Goal: Check status: Check status

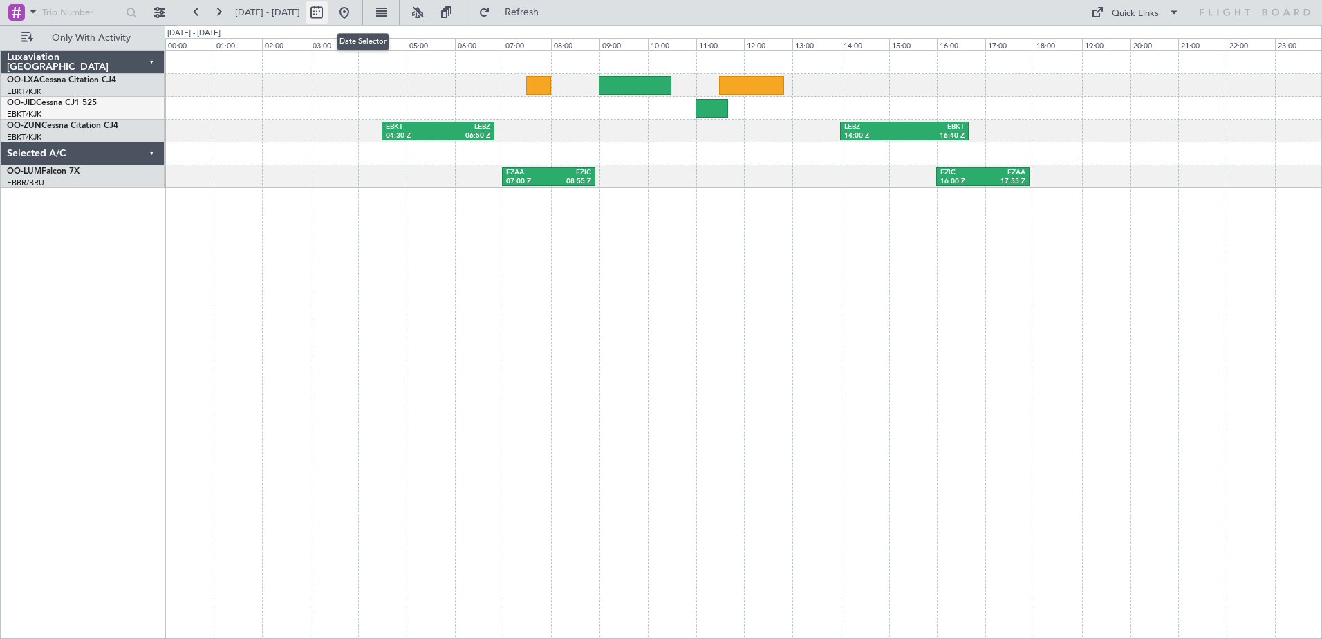
click at [328, 10] on button at bounding box center [317, 12] width 22 height 22
select select "8"
select select "2025"
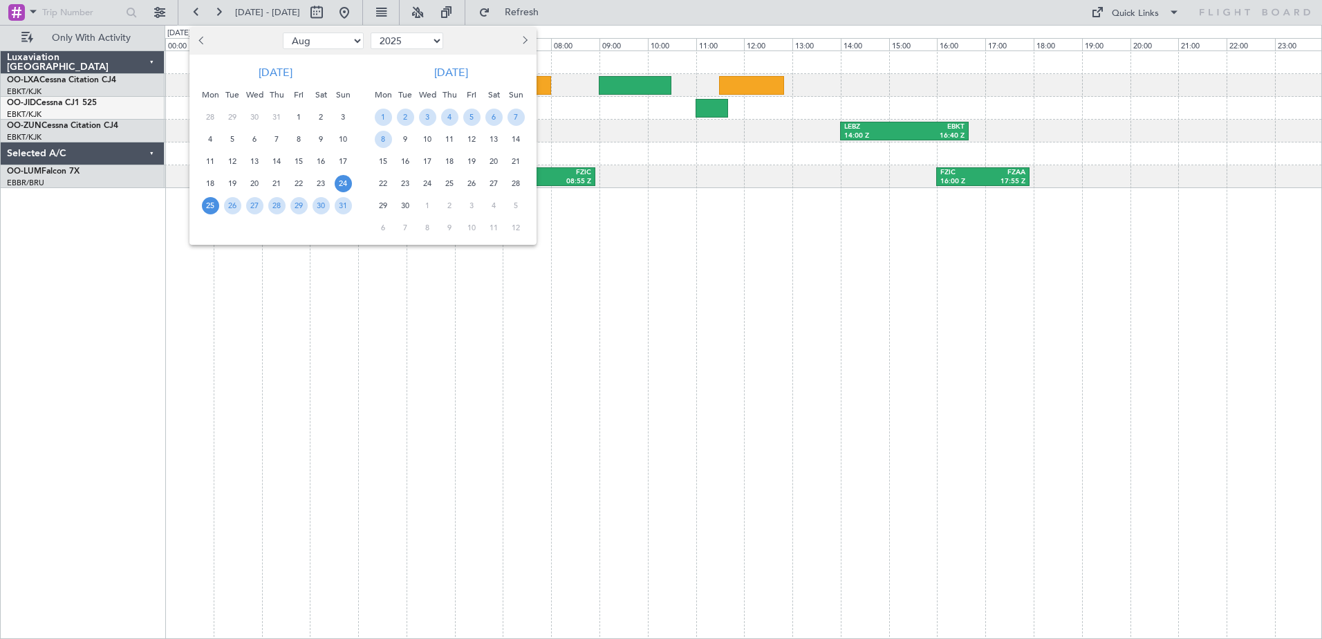
click at [340, 184] on span "24" at bounding box center [343, 183] width 17 height 17
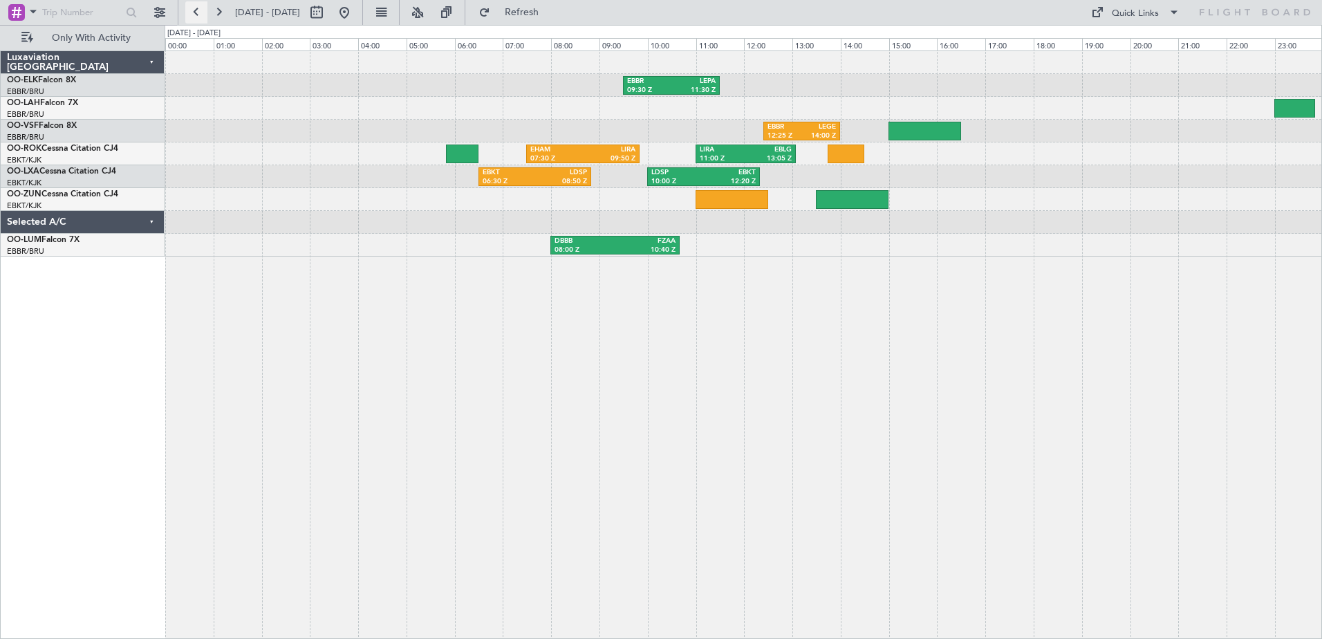
click at [195, 11] on button at bounding box center [196, 12] width 22 height 22
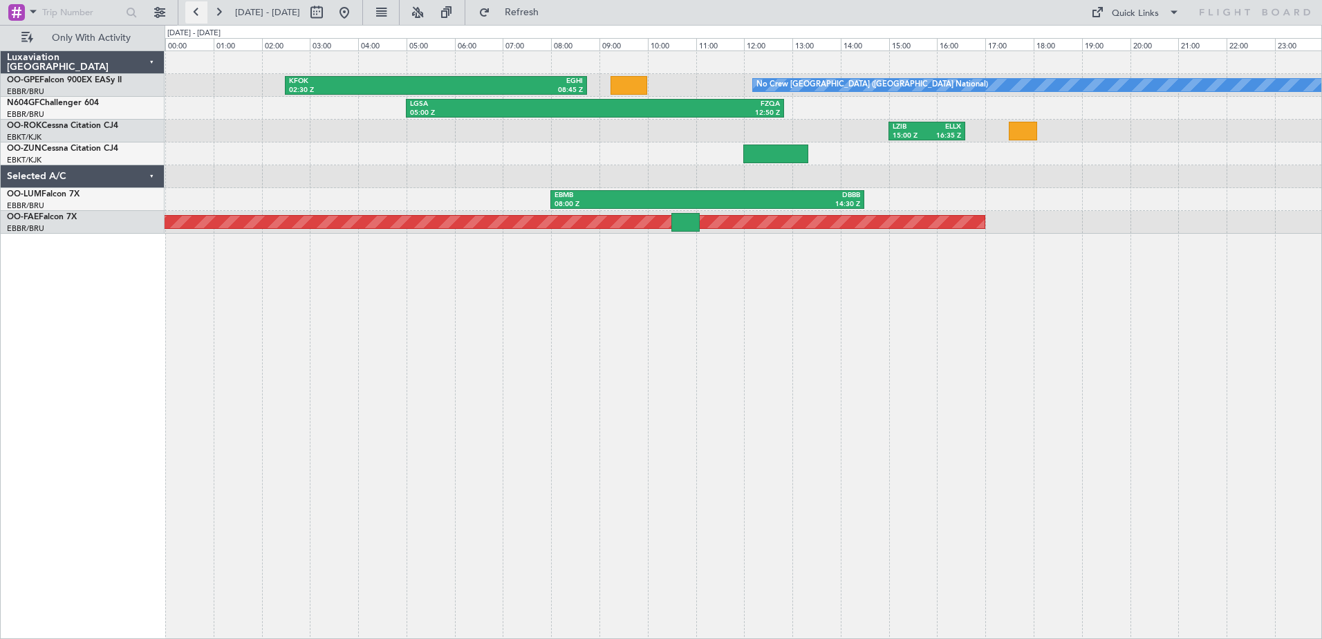
click at [198, 8] on button at bounding box center [196, 12] width 22 height 22
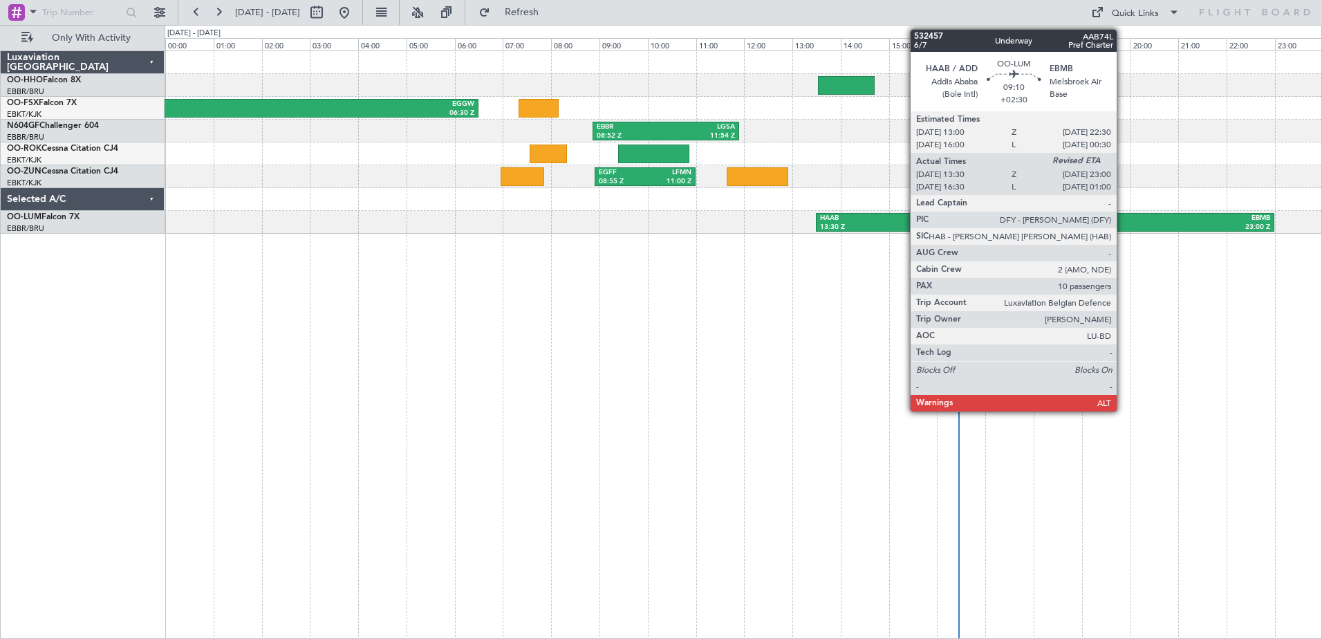
click at [1123, 223] on div "23:00 Z" at bounding box center [1158, 228] width 225 height 10
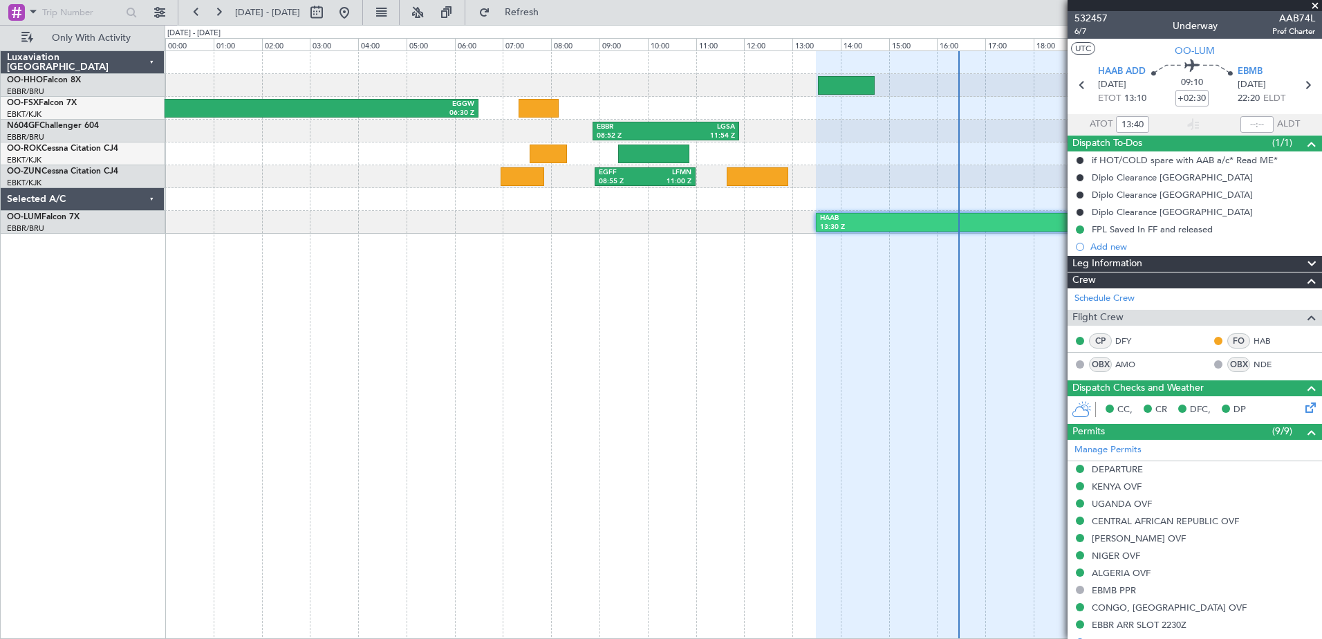
click at [1313, 3] on span at bounding box center [1315, 6] width 14 height 12
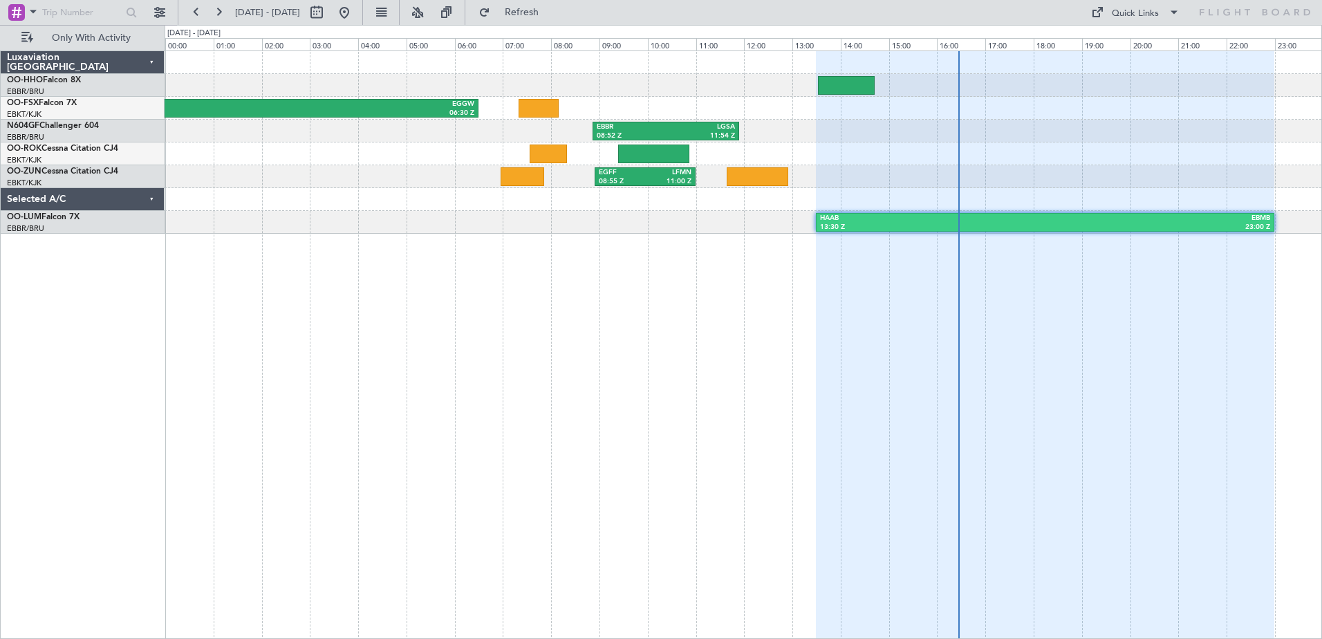
type input "0"
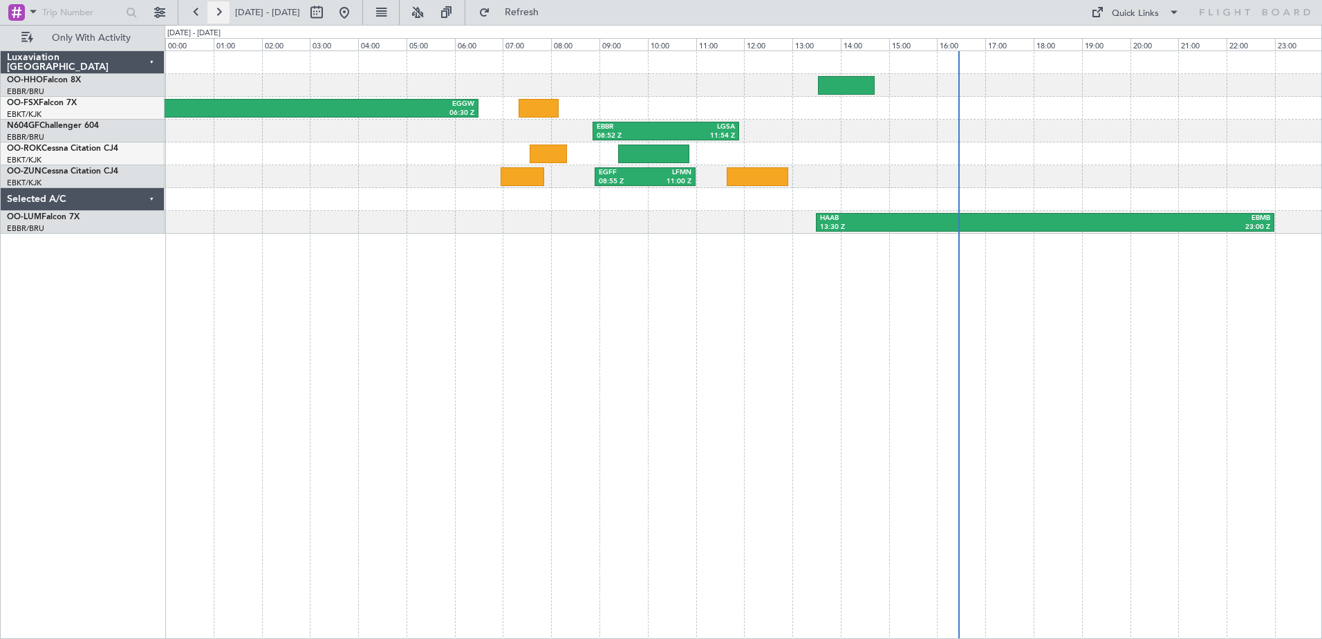
click at [223, 12] on button at bounding box center [218, 12] width 22 height 22
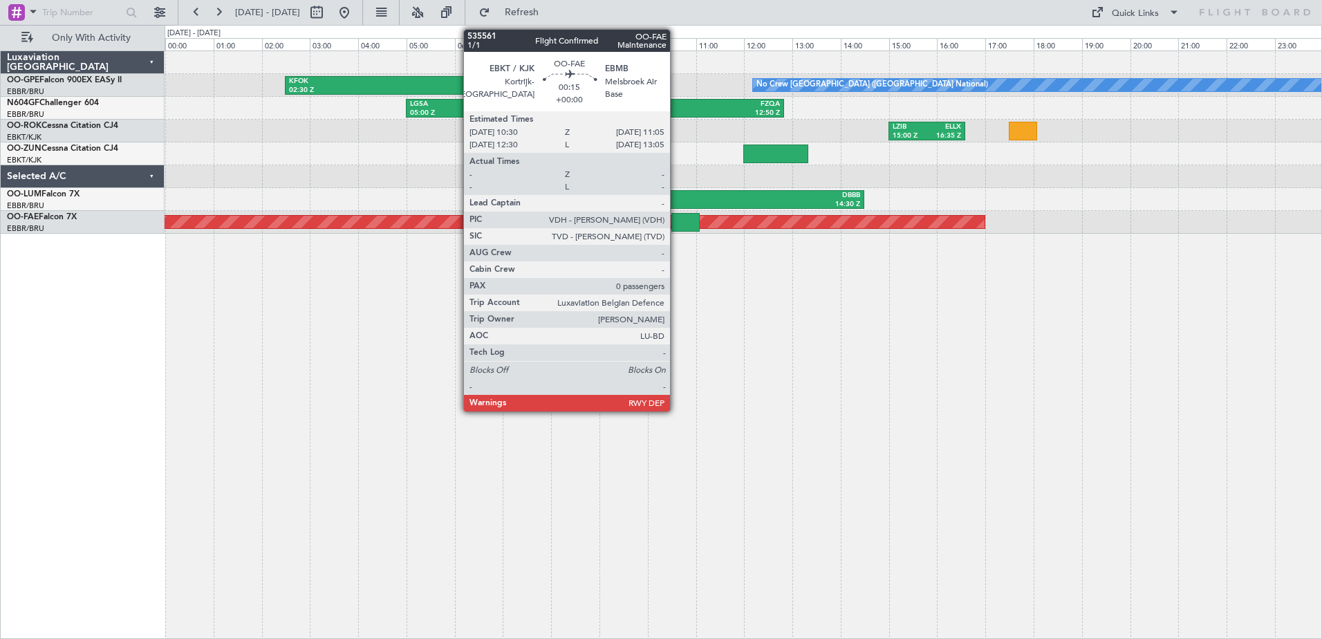
click at [676, 222] on div at bounding box center [686, 222] width 28 height 19
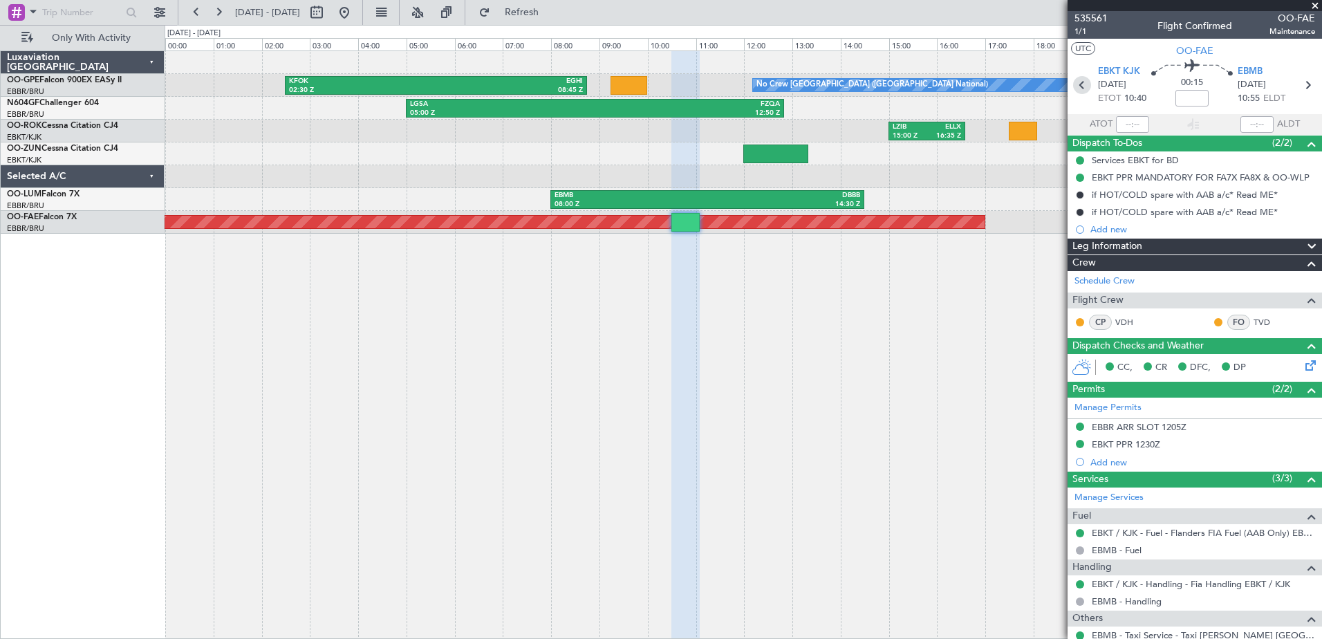
click at [1075, 85] on icon at bounding box center [1082, 85] width 18 height 18
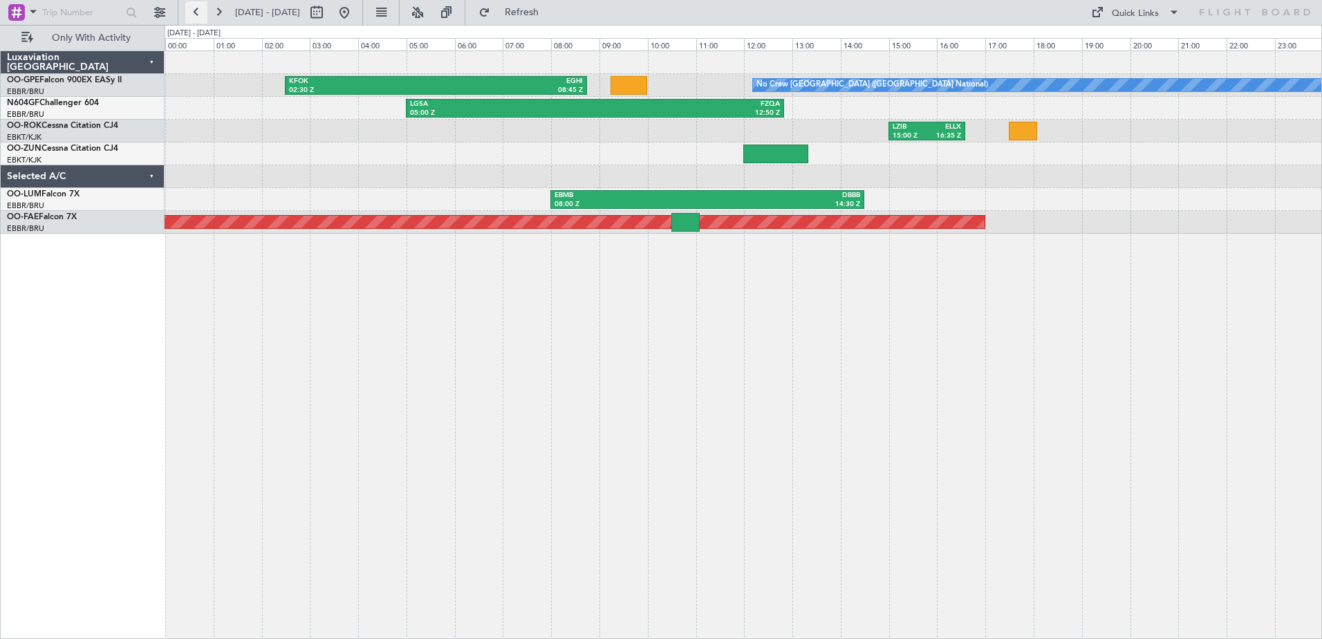
click at [194, 12] on button at bounding box center [196, 12] width 22 height 22
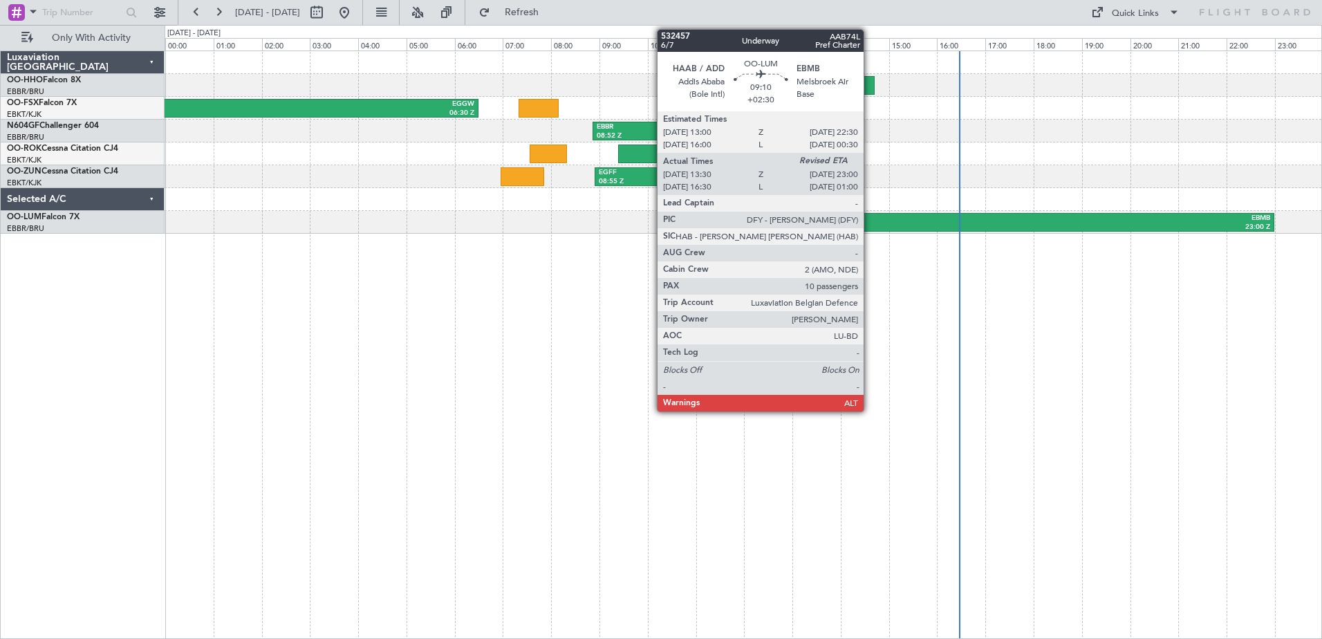
click at [870, 220] on div "HAAB" at bounding box center [932, 219] width 225 height 10
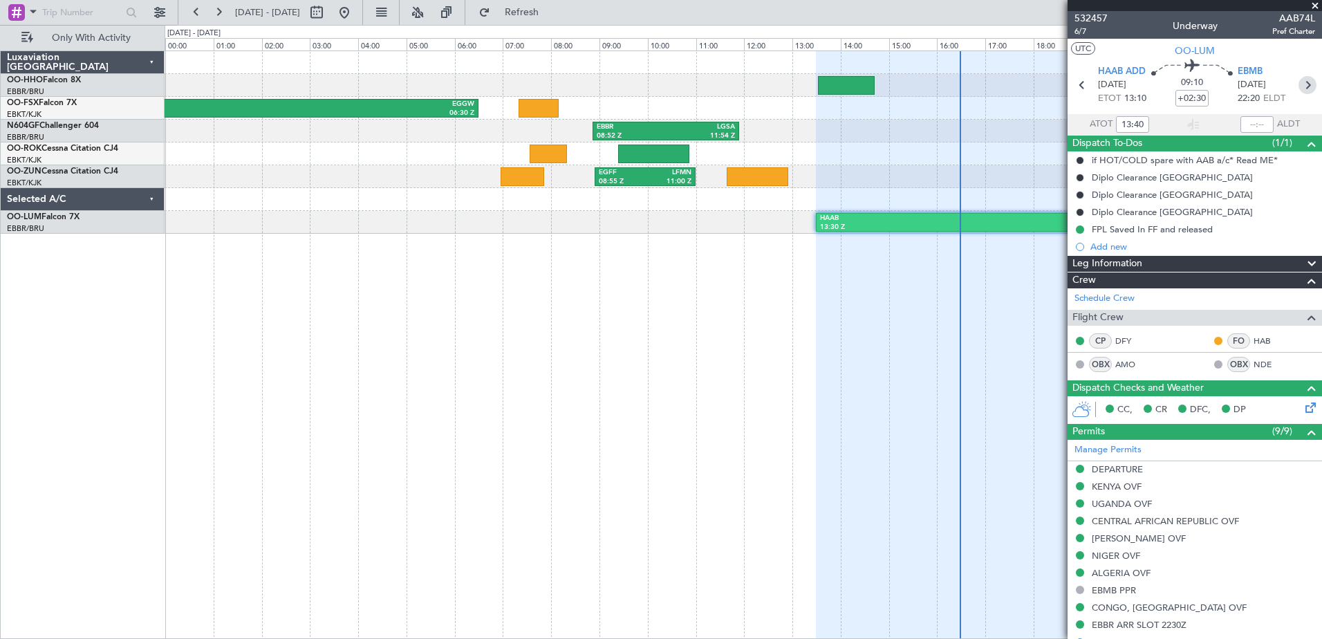
click at [1302, 86] on icon at bounding box center [1308, 85] width 18 height 18
type input "+00:15"
type input "0"
